Goal: Information Seeking & Learning: Learn about a topic

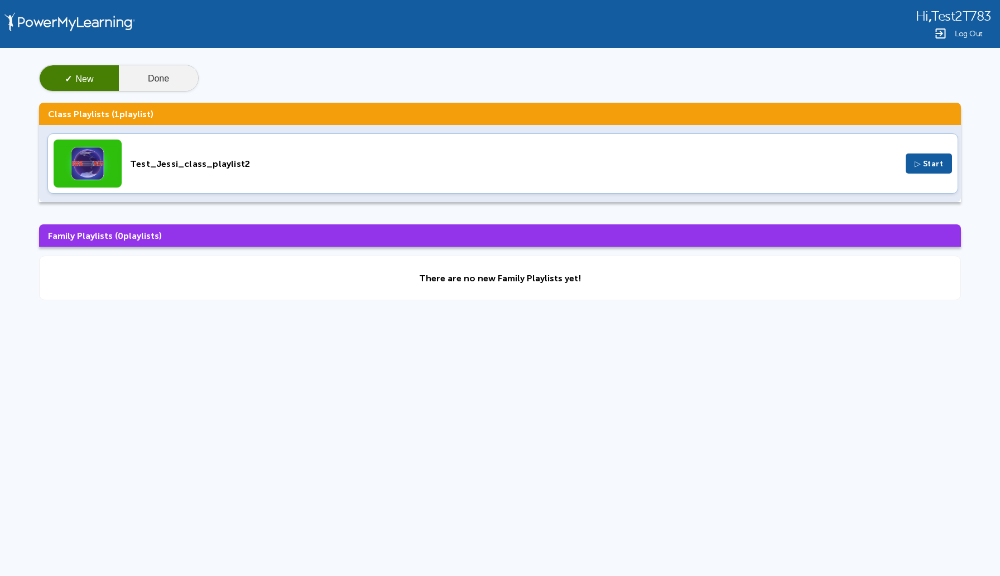
click at [171, 77] on button "Done" at bounding box center [158, 78] width 79 height 27
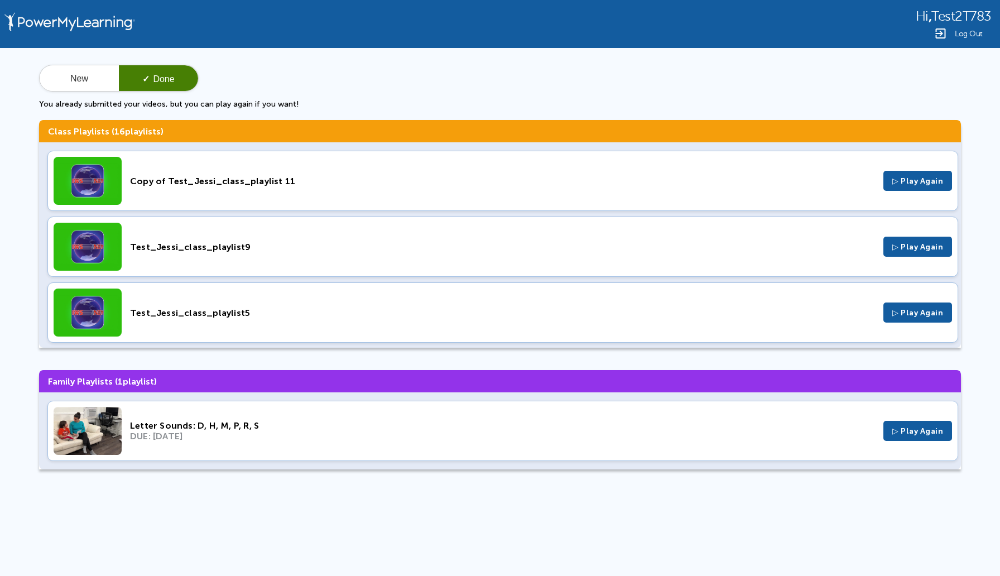
click at [214, 181] on div "Copy of Test_Jessi_class_playlist 11" at bounding box center [502, 181] width 745 height 11
click at [898, 184] on span "▷ Play Again" at bounding box center [917, 180] width 51 height 9
click at [84, 74] on button "New" at bounding box center [79, 78] width 79 height 27
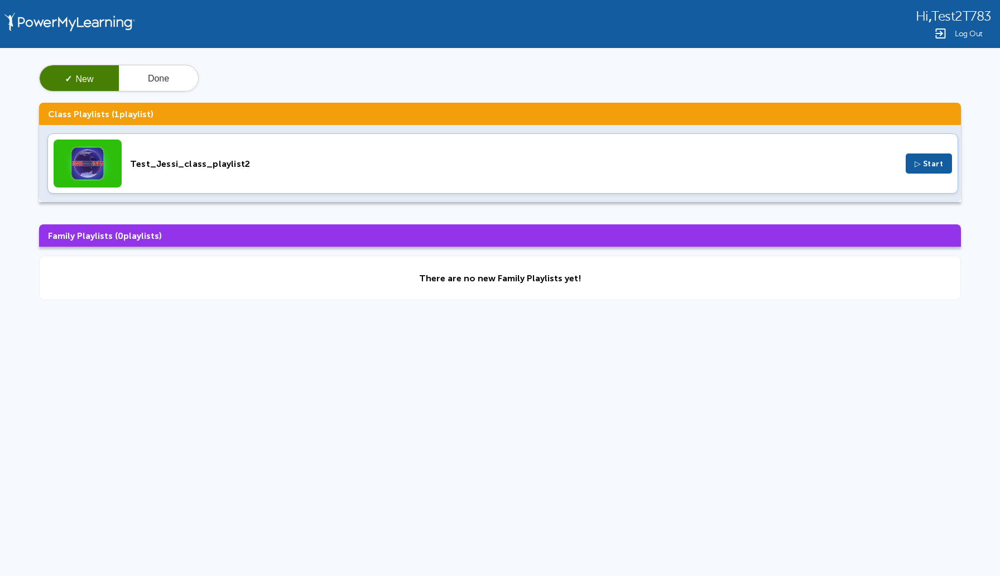
click at [928, 163] on span "▷ Start" at bounding box center [928, 163] width 29 height 9
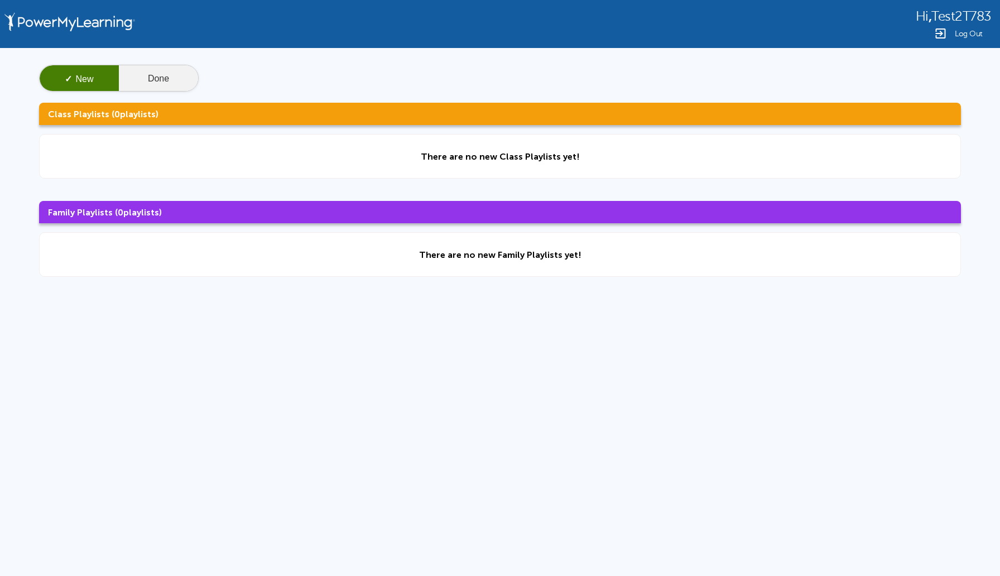
click at [171, 80] on button "Done" at bounding box center [158, 78] width 79 height 27
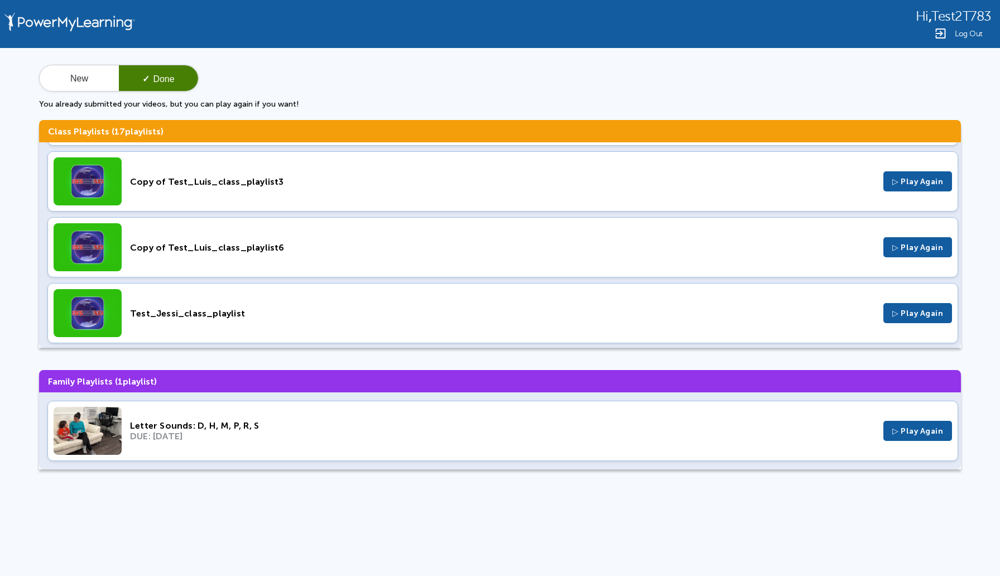
scroll to position [925, 0]
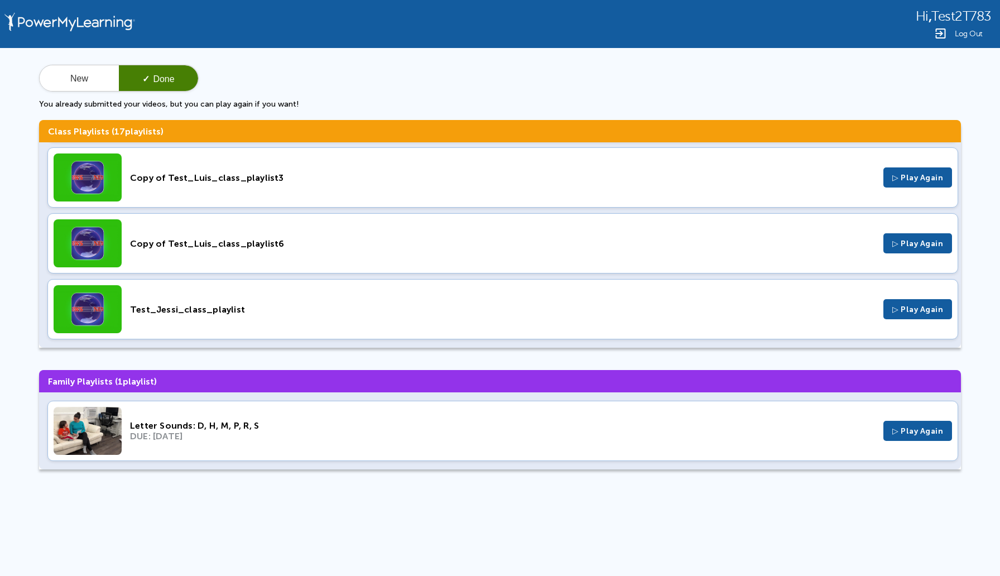
click at [185, 310] on div "Test_Jessi_class_playlist" at bounding box center [502, 309] width 745 height 11
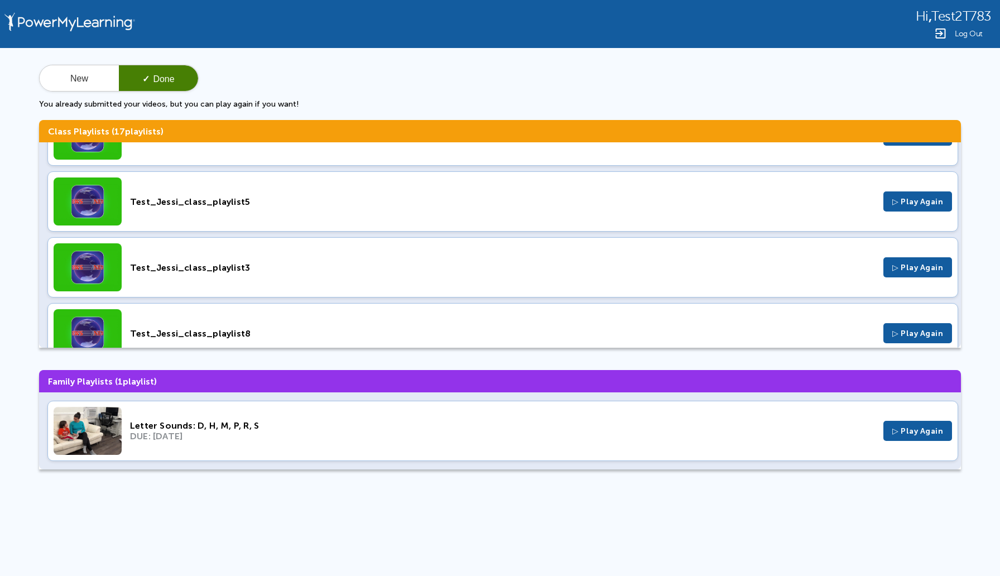
scroll to position [0, 0]
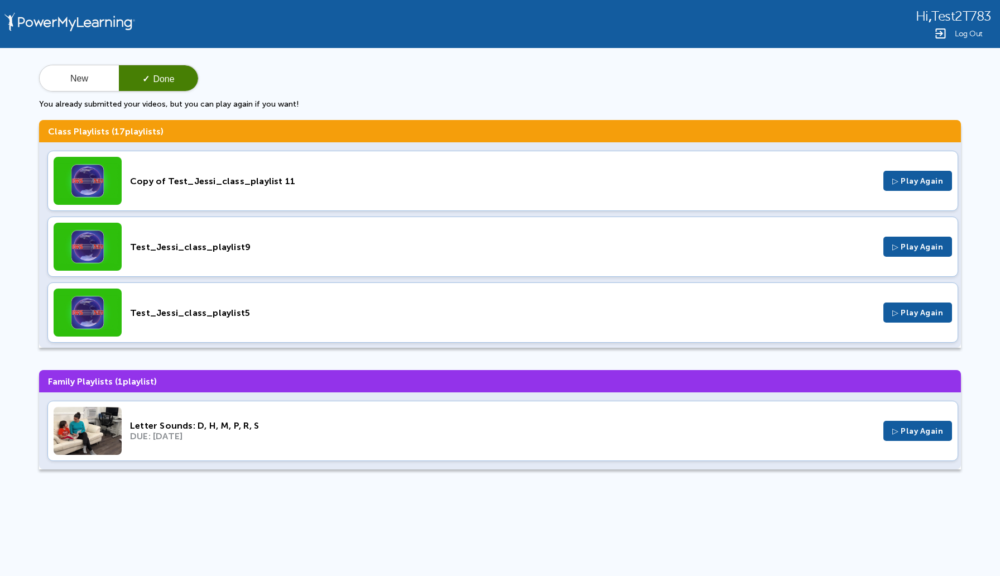
click at [223, 179] on div "Copy of Test_Jessi_class_playlist 11" at bounding box center [502, 181] width 745 height 11
click at [82, 81] on button "New" at bounding box center [79, 78] width 79 height 27
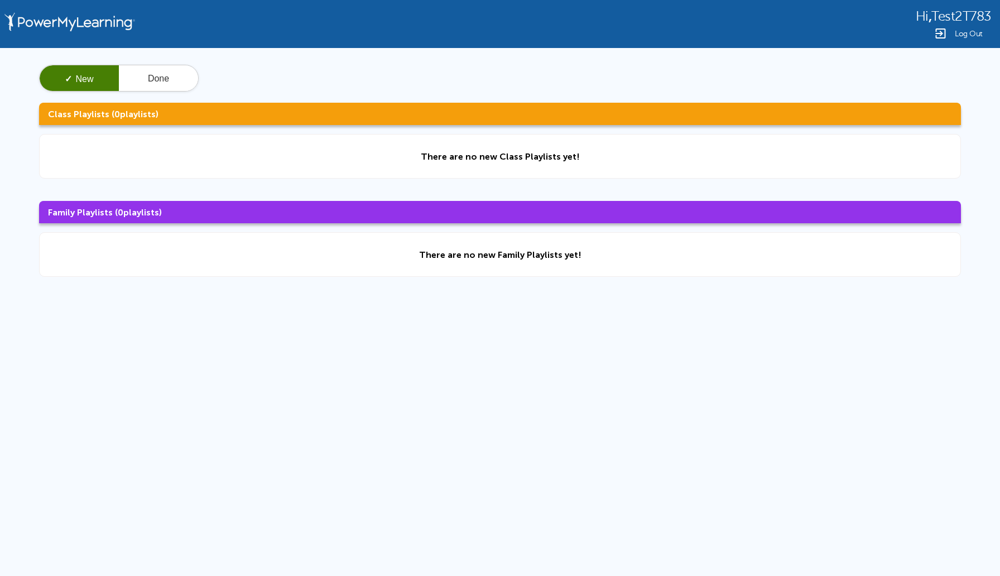
click at [966, 33] on span "Log Out" at bounding box center [969, 34] width 28 height 8
